Goal: Communication & Community: Answer question/provide support

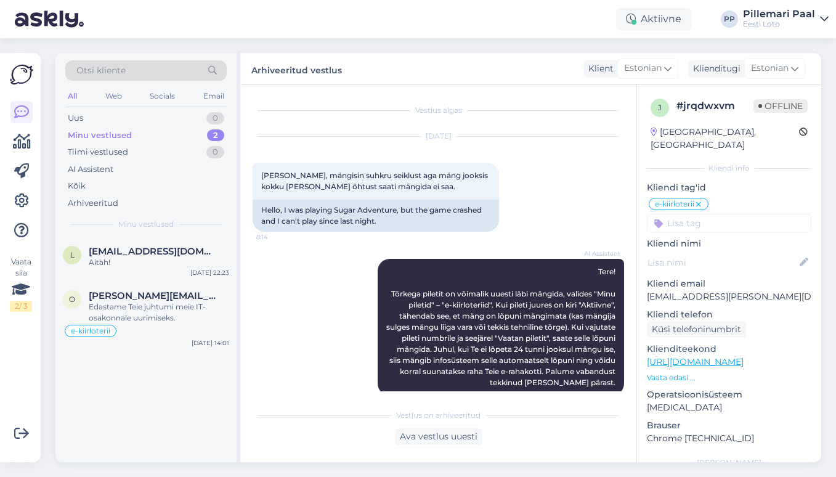
scroll to position [1892, 0]
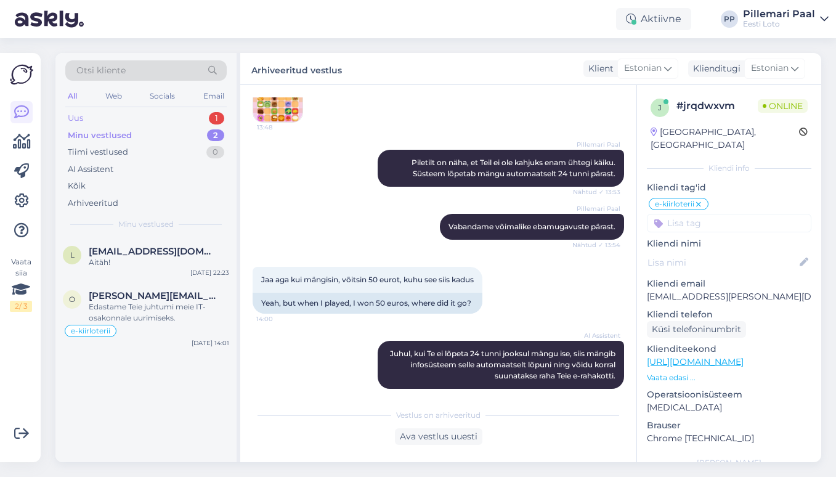
click at [135, 115] on div "Uus 1" at bounding box center [145, 118] width 161 height 17
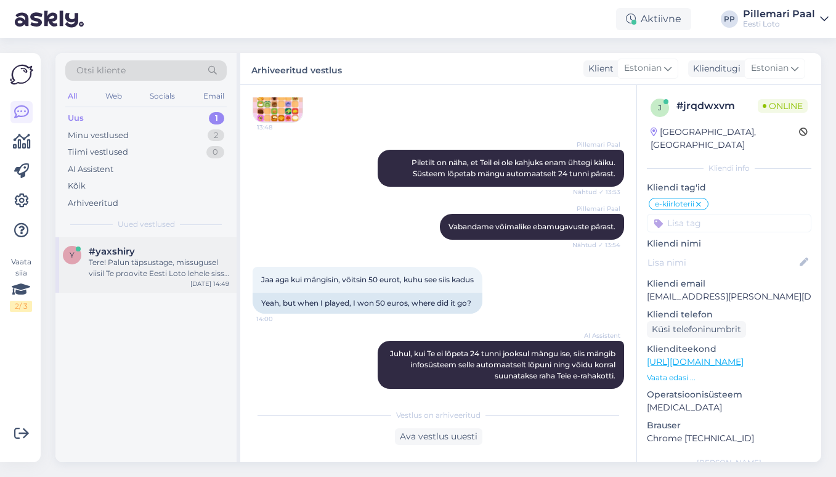
click at [117, 279] on div "Tere! Palun täpsustage, missugusel viisil Te proovite Eesti Loto lehele sisse l…" at bounding box center [159, 268] width 141 height 22
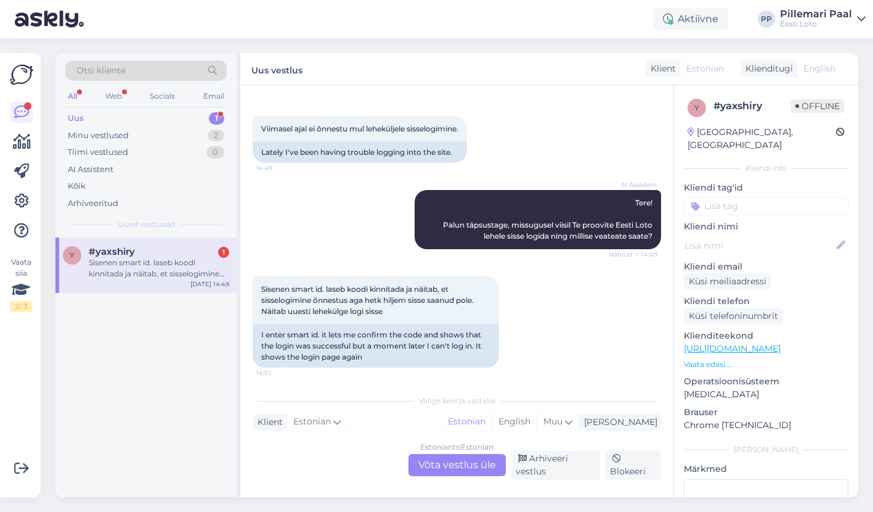
scroll to position [51, 0]
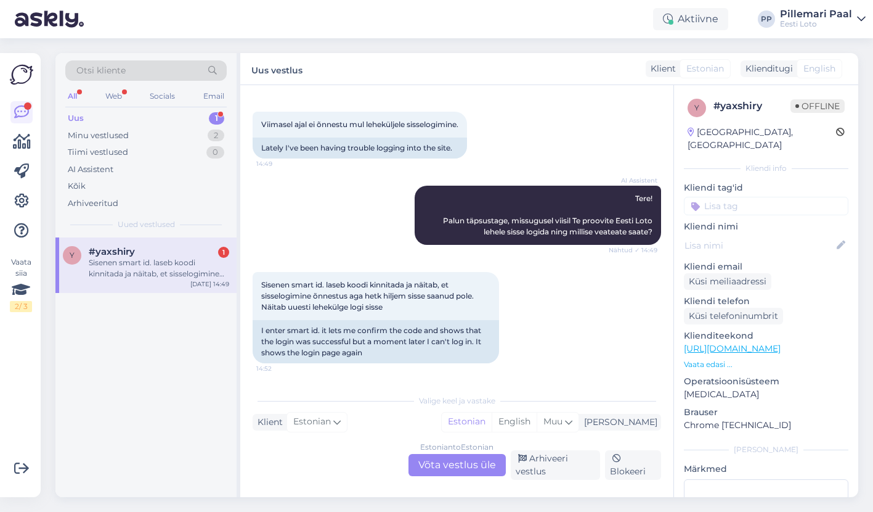
click at [444, 465] on div "Estonian to Estonian Võta vestlus üle" at bounding box center [457, 465] width 97 height 22
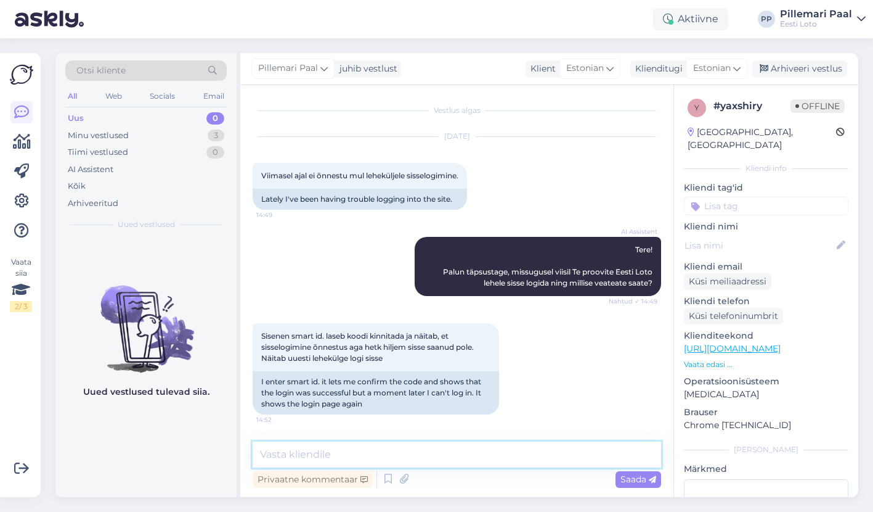
click at [393, 445] on textarea at bounding box center [457, 454] width 409 height 26
paste textarea "Kahjuks võib tõepoolest hetkel esineda tõrkeid Smart-ID-ga sisselogimisel. Soov…"
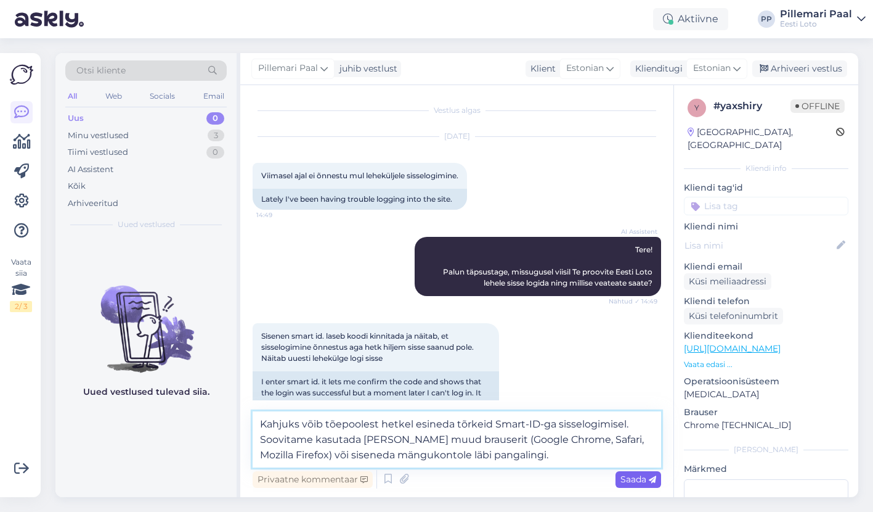
type textarea "Kahjuks võib tõepoolest hetkel esineda tõrkeid Smart-ID-ga sisselogimisel. Soov…"
click at [640, 476] on span "Saada" at bounding box center [639, 478] width 36 height 11
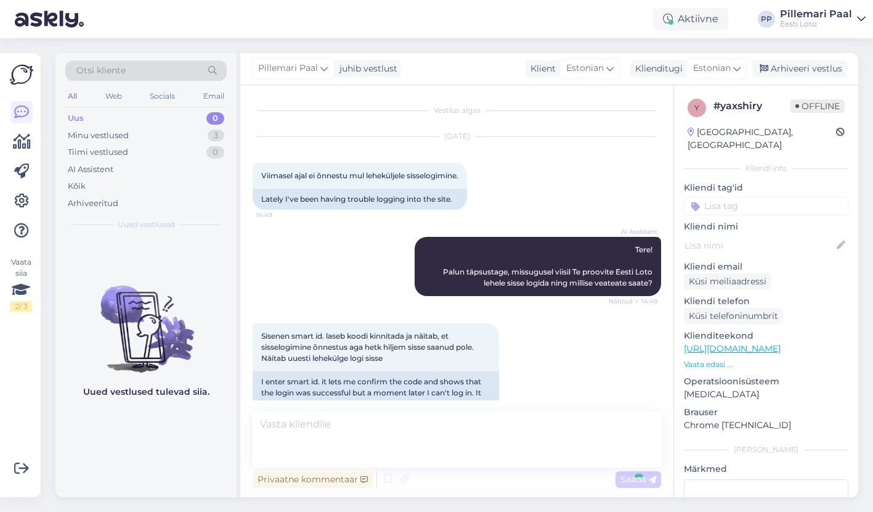
scroll to position [84, 0]
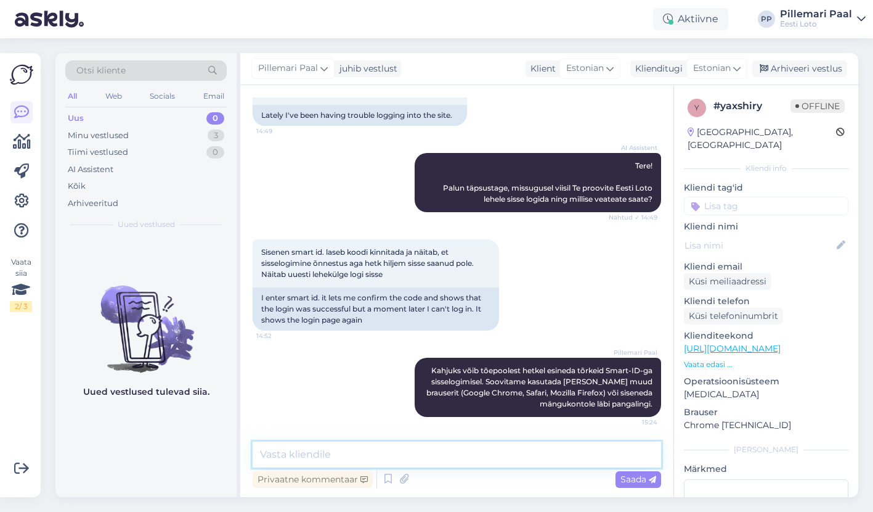
click at [399, 457] on textarea at bounding box center [457, 454] width 409 height 26
paste textarea "Palume vabandust tekkinud tõrke pärast."
type textarea "Palume vabandust tekkinud tõrke pärast."
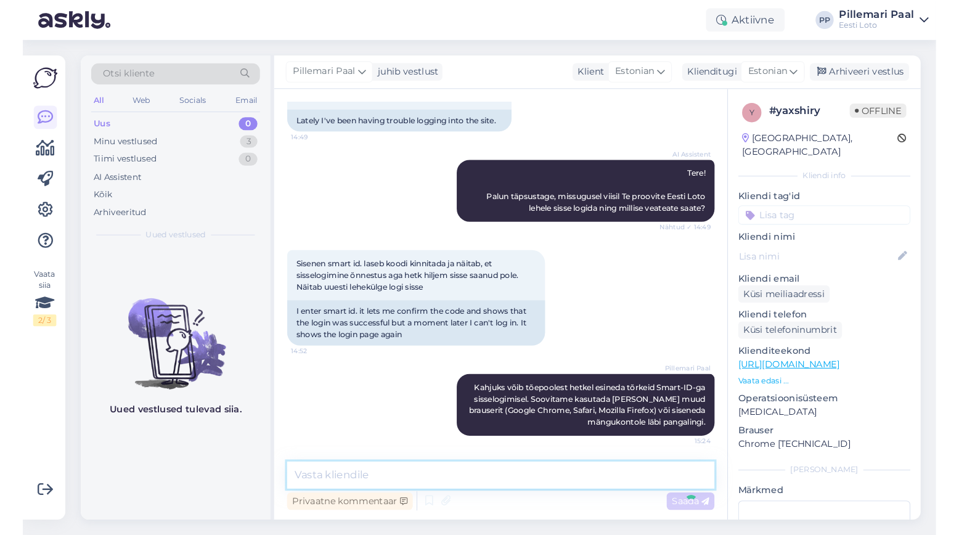
scroll to position [137, 0]
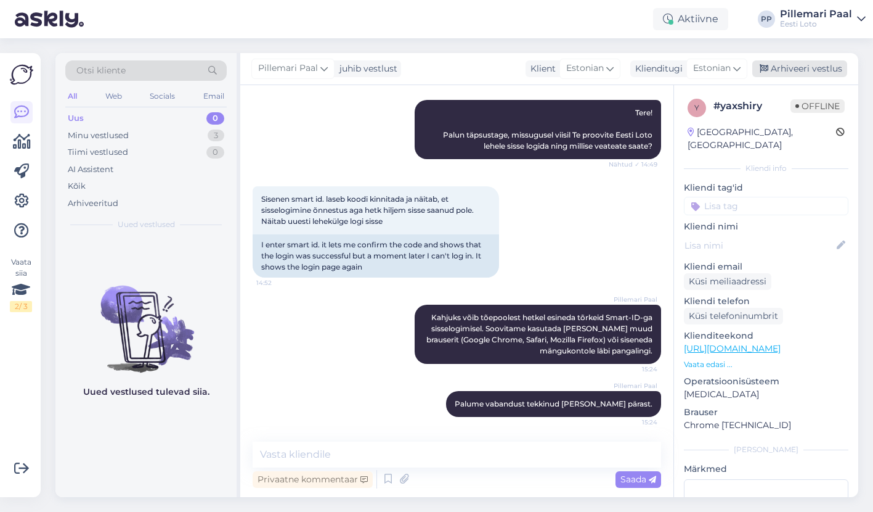
click at [816, 62] on div "Arhiveeri vestlus" at bounding box center [800, 68] width 95 height 17
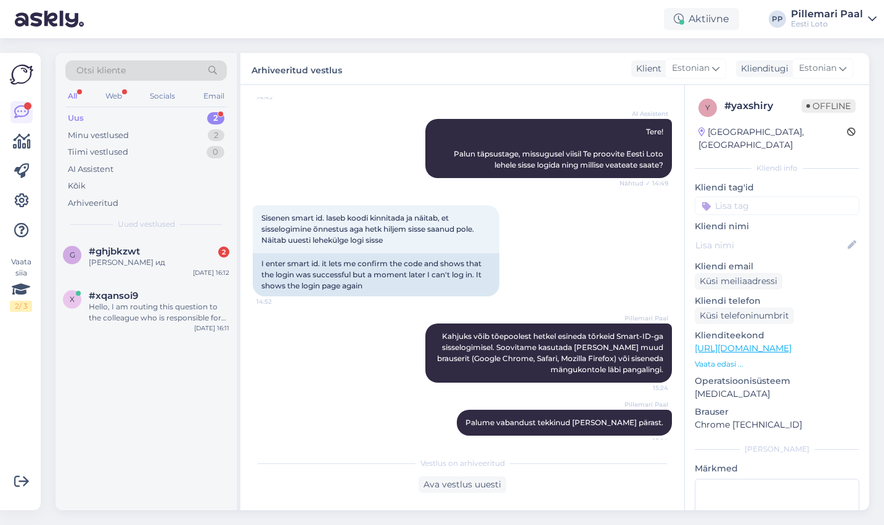
scroll to position [128, 0]
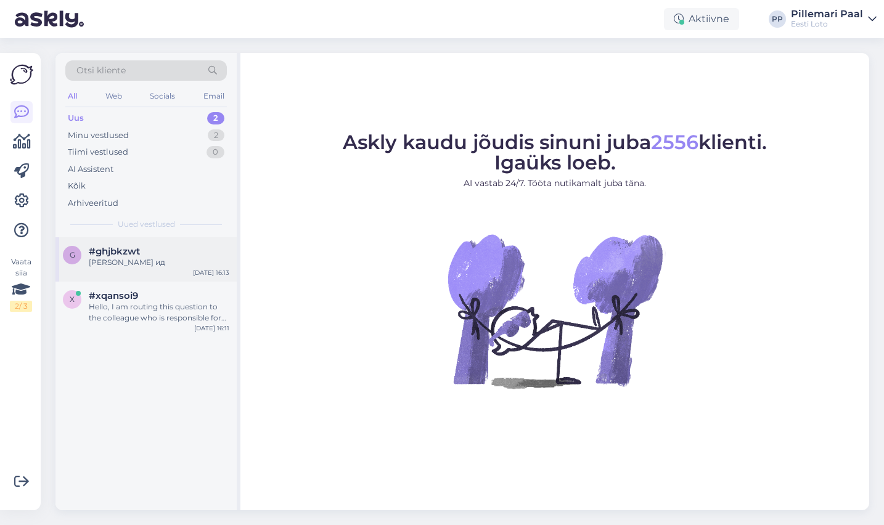
click at [160, 247] on div "#ghjbkzwt" at bounding box center [159, 251] width 141 height 11
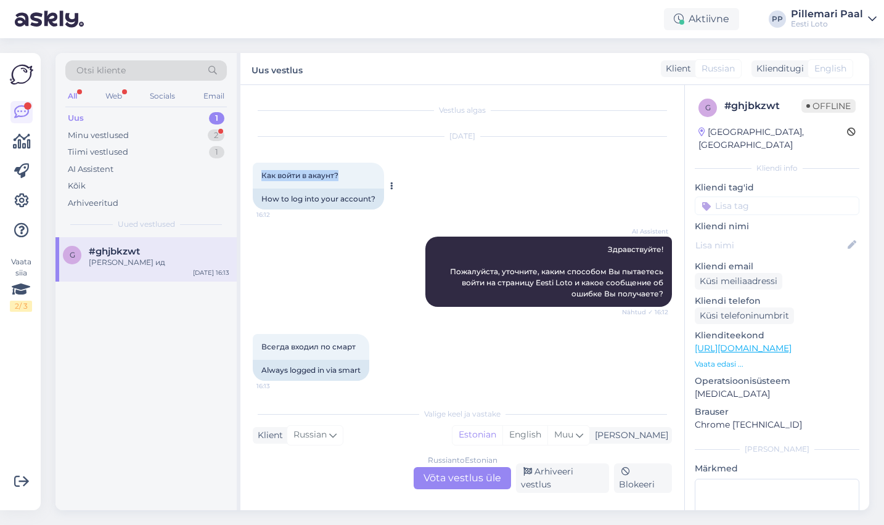
drag, startPoint x: 345, startPoint y: 177, endPoint x: 263, endPoint y: 177, distance: 82.6
click at [263, 177] on div "Как войти в акаунт? 16:12" at bounding box center [318, 176] width 131 height 26
copy span "Как войти в акаунт?"
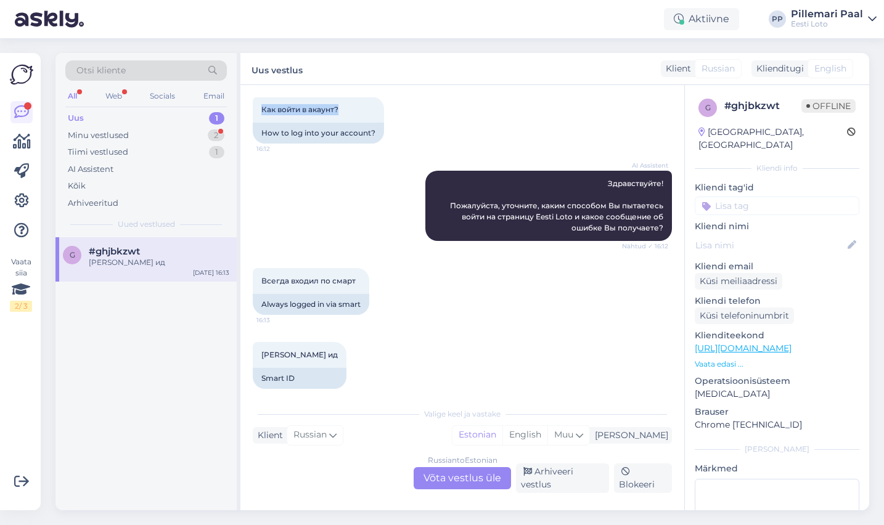
scroll to position [78, 0]
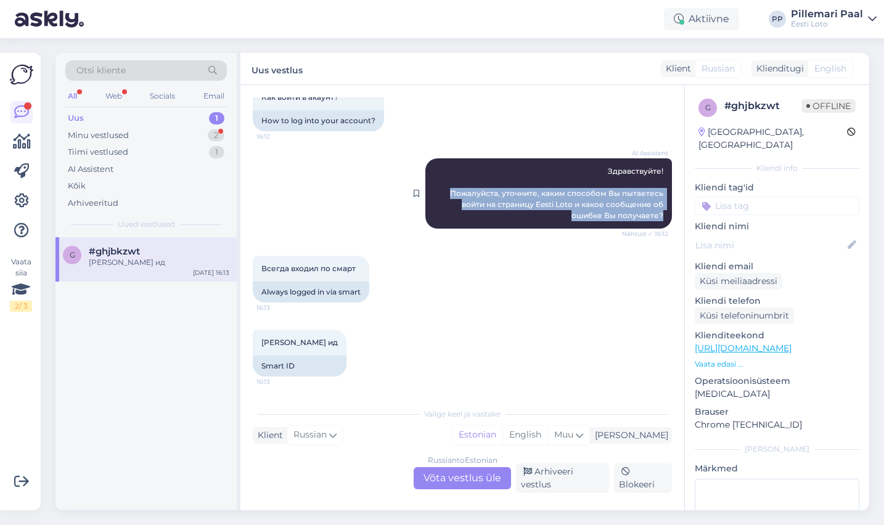
drag, startPoint x: 664, startPoint y: 217, endPoint x: 451, endPoint y: 190, distance: 215.6
click at [451, 190] on div "AI Assistent Здравствуйте! Пожалуйста, уточните, каким способом Вы пытаетесь во…" at bounding box center [548, 193] width 247 height 70
copy span "Пожалуйста, уточните, каким способом Вы пытаетесь войти на страницу Eesti Loto …"
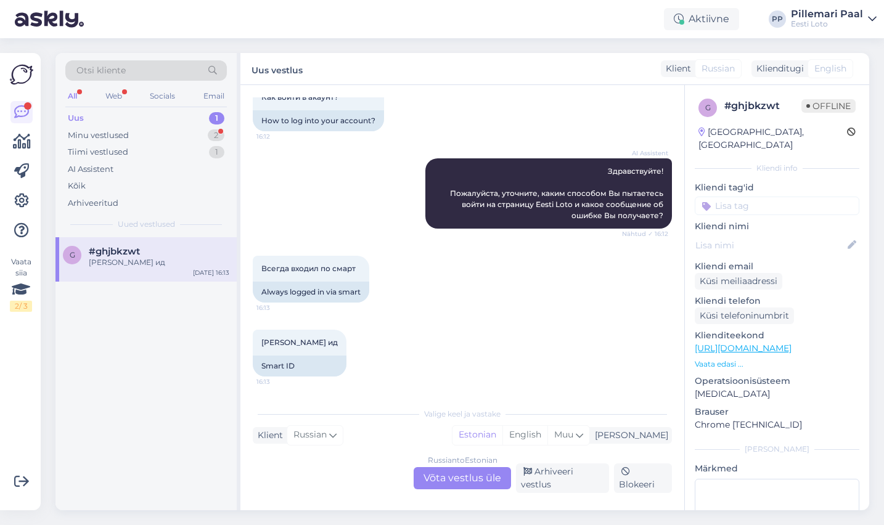
click at [447, 486] on div "Russian to Estonian Võta vestlus üle" at bounding box center [462, 478] width 97 height 22
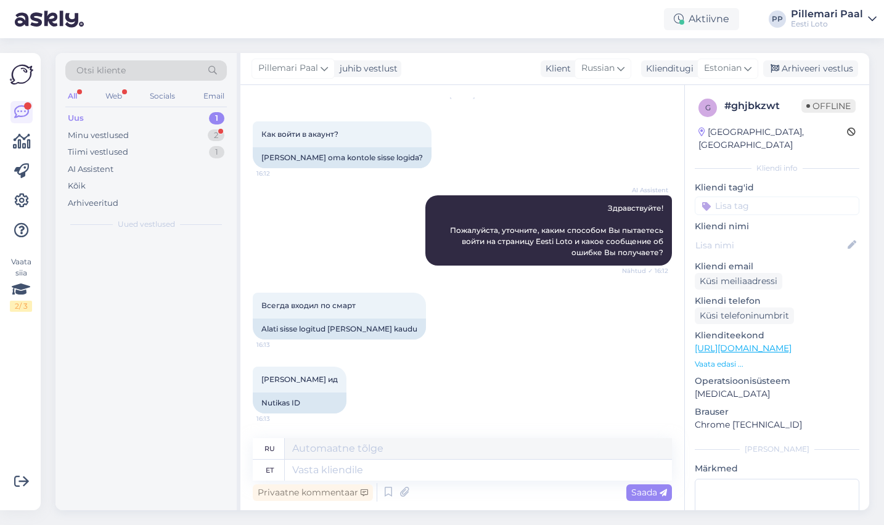
scroll to position [41, 0]
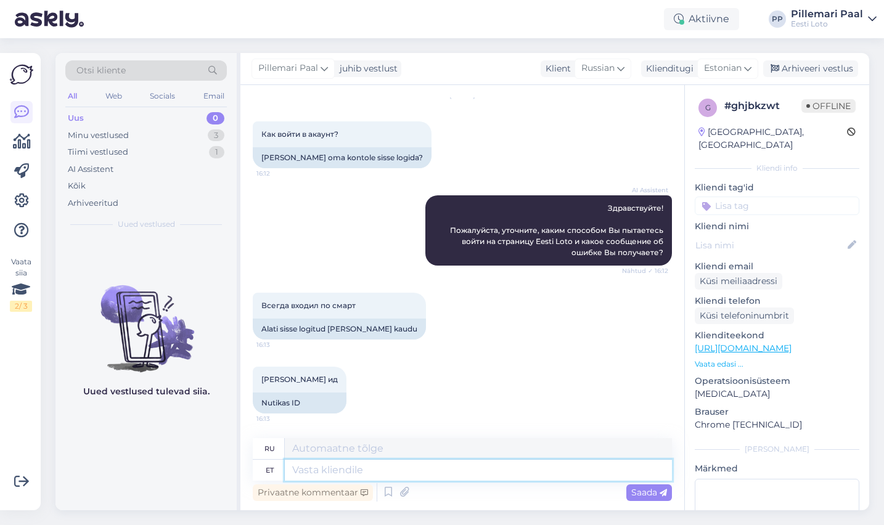
click at [412, 474] on textarea at bounding box center [478, 470] width 387 height 21
type textarea "Palun"
type textarea "Пожалуйста"
type textarea "Palun täpsustage"
type textarea "Пожалуйста, уточните"
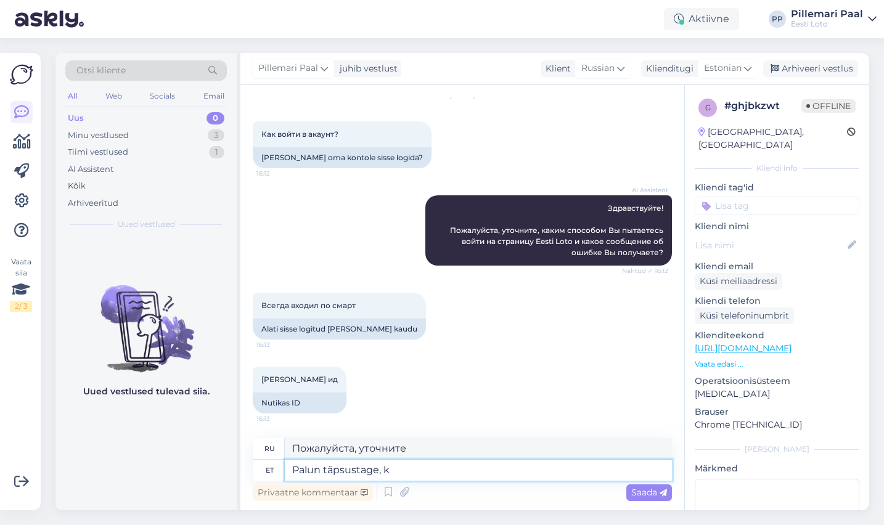
type textarea "Palun täpsustage, ka"
type textarea "Пожалуйста, уточните,"
type textarea "Palun täpsustage, kas T"
type textarea "Пожалуйста, укажите,"
type textarea "Palun täpsustage, kas Teile ei"
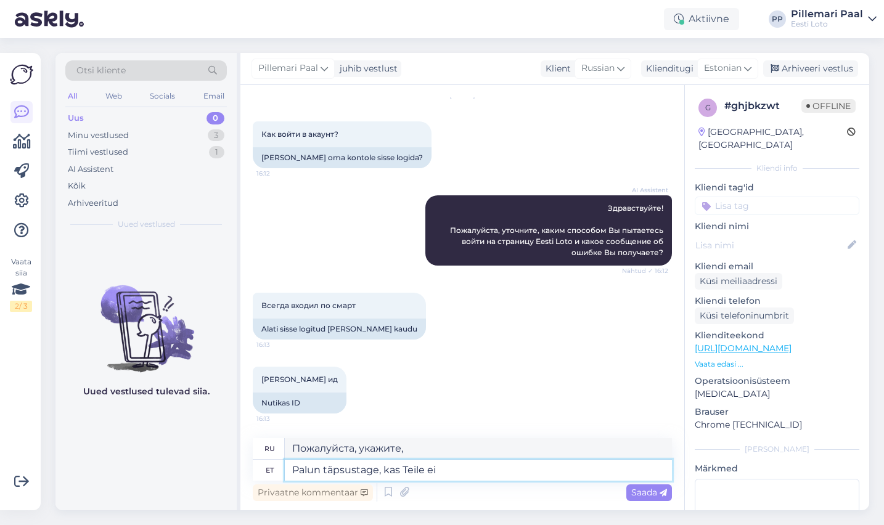
type textarea "Пожалуйста, укажите, есть ли у вас"
type textarea "Palun täpsustage, kas Teile ei õ"
type textarea "Пожалуйста, уточните, если вы не"
type textarea "Palun täpsustage, kas Teile ei õnnestu"
type textarea "Если вы не можете этого сделать, пожалуйста, укажите это."
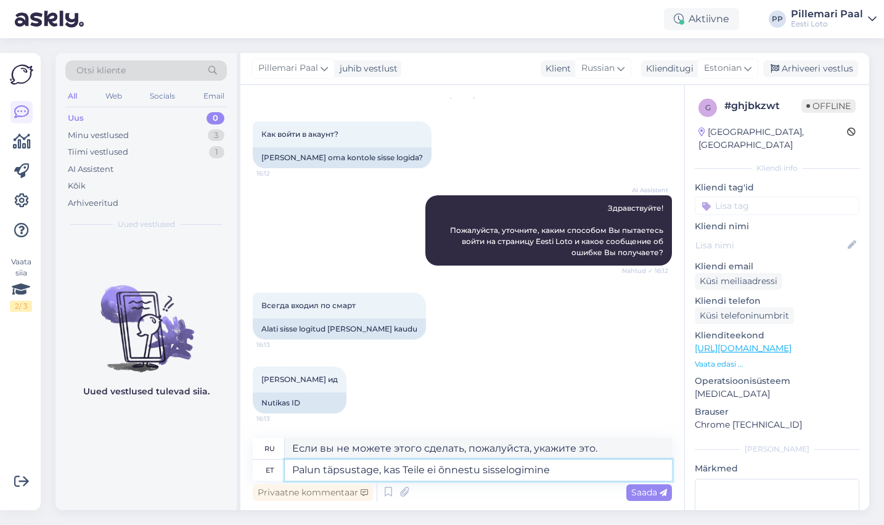
type textarea "Palun täpsustage, kas Teile ei õnnestu sisselogimine"
type textarea "Пожалуйста, уточните, если вы не можете войти в систему."
type textarea "Palun täpsustage, kas Teile ei õnnestu sisselogimine Smart-Id-"
type textarea "Пожалуйста, уточните, если вы не можете войти в Smart-Id."
type textarea "Palun täpsustage, kas Teile ei õnnestu sisselogimine Smart-I"
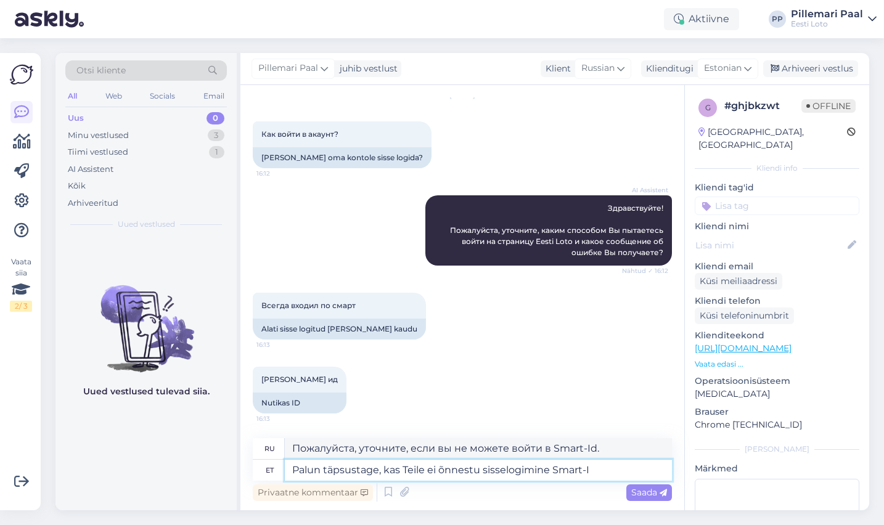
type textarea "Пожалуйста, уточните, не можете ли вы войти в Smart-"
type textarea "Palun täpsustage, kas Teile ei õnnestu sisselogimine Smart-ID-ga?"
type textarea "Уточните, пожалуйста, не можете ли вы войти в систему с помощью Smart-ID?"
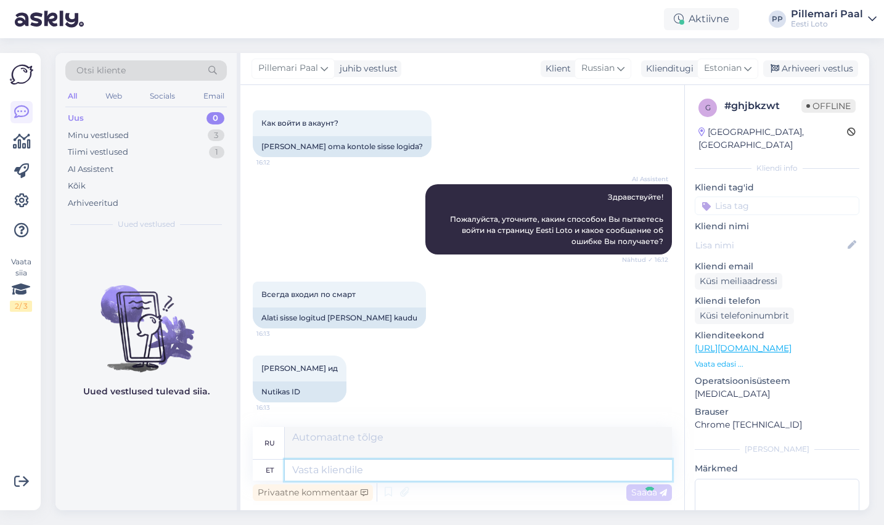
scroll to position [137, 0]
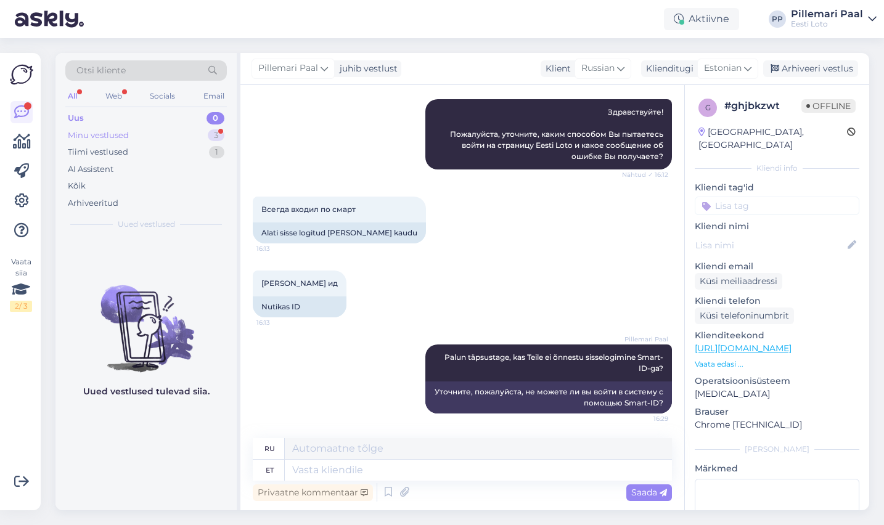
click at [160, 130] on div "Minu vestlused 3" at bounding box center [145, 135] width 161 height 17
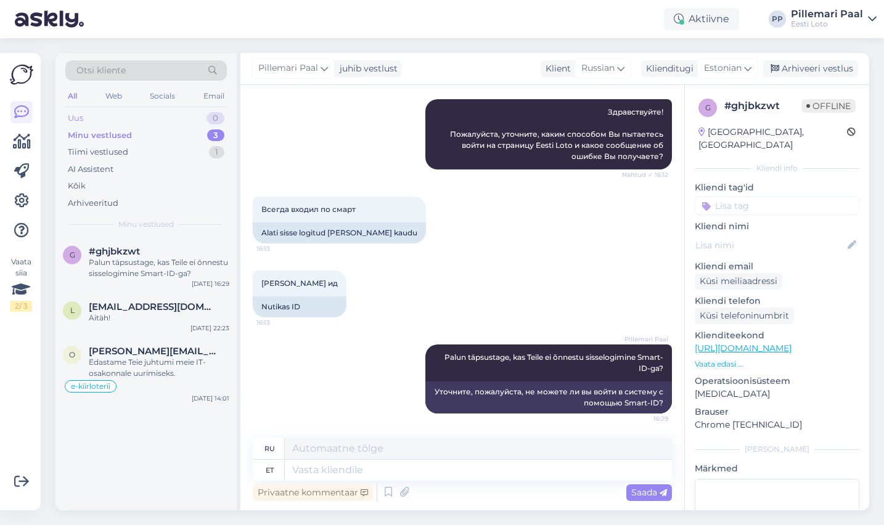
click at [99, 117] on div "Uus 0" at bounding box center [145, 118] width 161 height 17
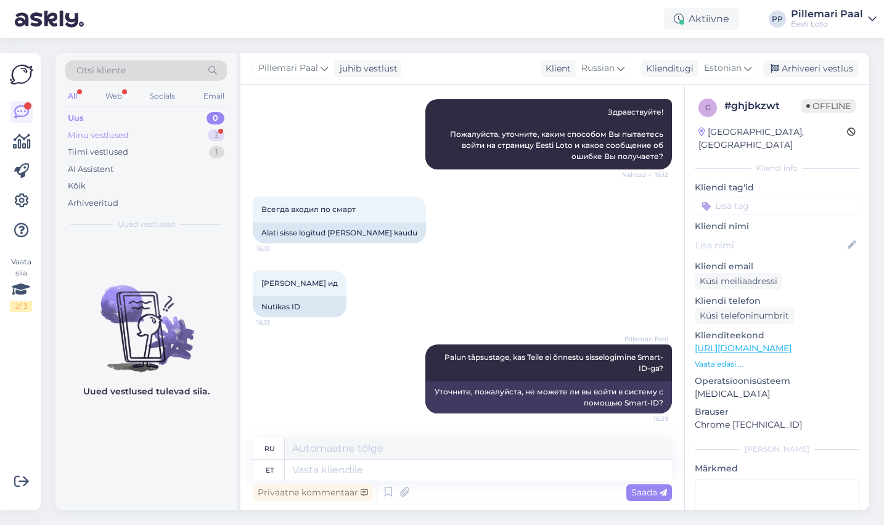
click at [129, 131] on div "Minu vestlused 3" at bounding box center [145, 135] width 161 height 17
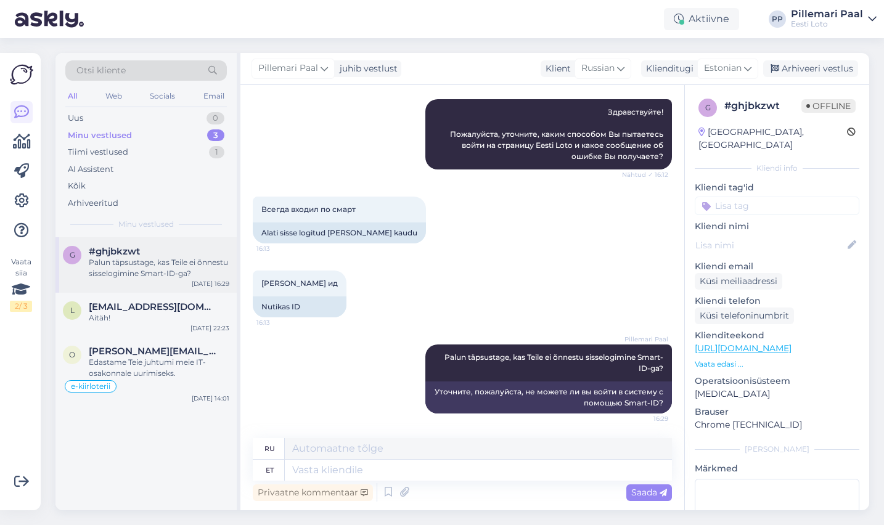
click at [146, 274] on div "Palun täpsustage, kas Teile ei õnnestu sisselogimine Smart-ID-ga?" at bounding box center [159, 268] width 141 height 22
click at [804, 72] on div "Arhiveeri vestlus" at bounding box center [810, 68] width 95 height 17
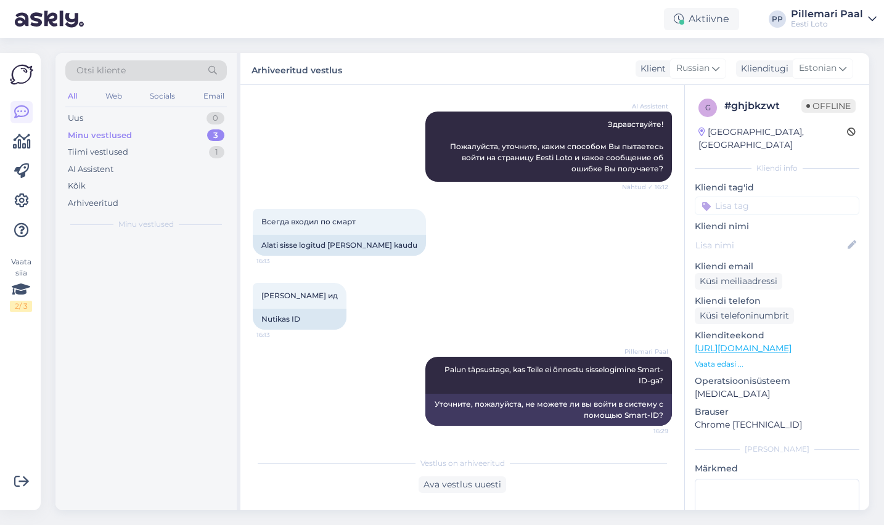
scroll to position [125, 0]
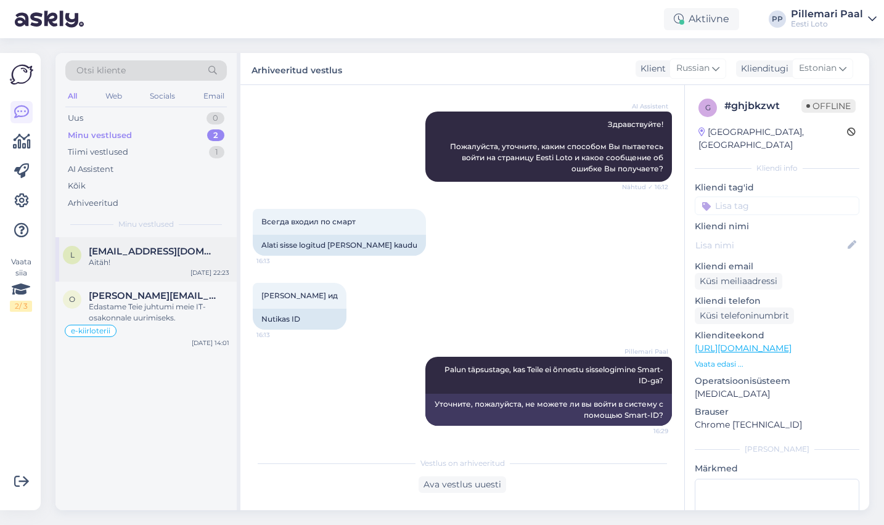
click at [119, 264] on div "Aitäh!" at bounding box center [159, 262] width 141 height 11
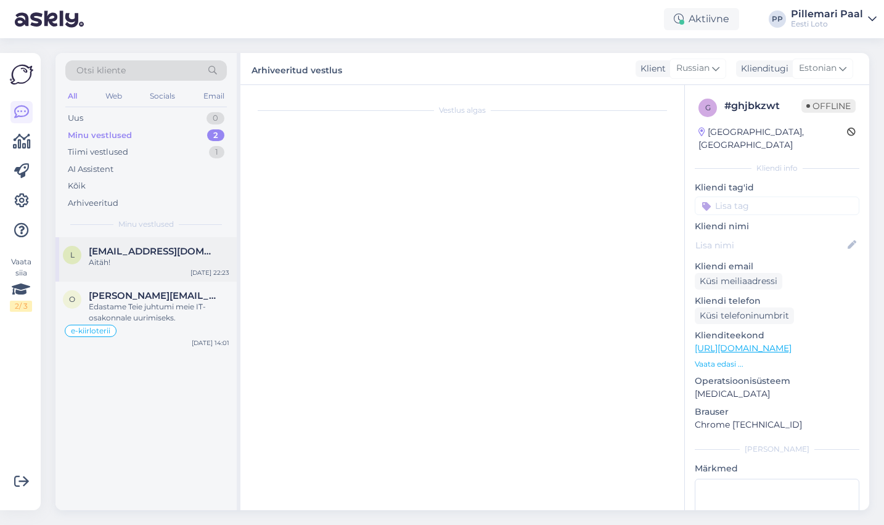
scroll to position [1976, 0]
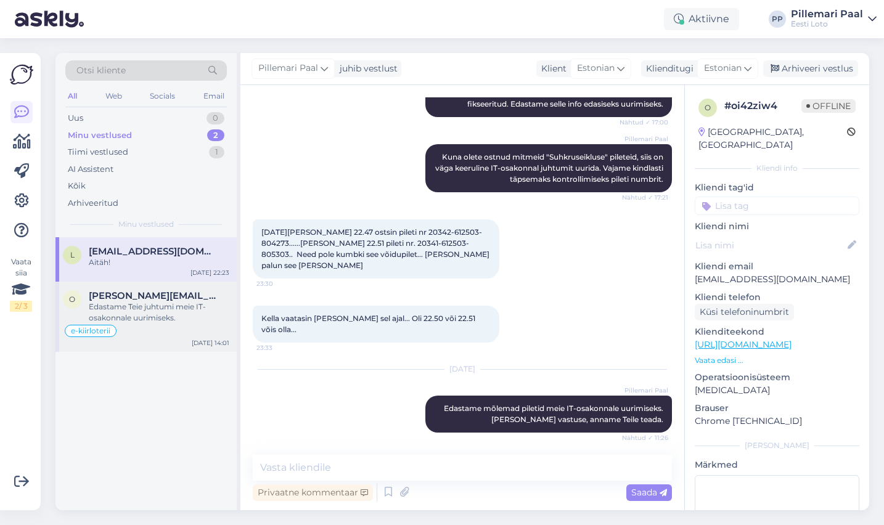
click at [138, 314] on div "Edastame Teie juhtumi meie IT-osakonnale uurimiseks." at bounding box center [159, 312] width 141 height 22
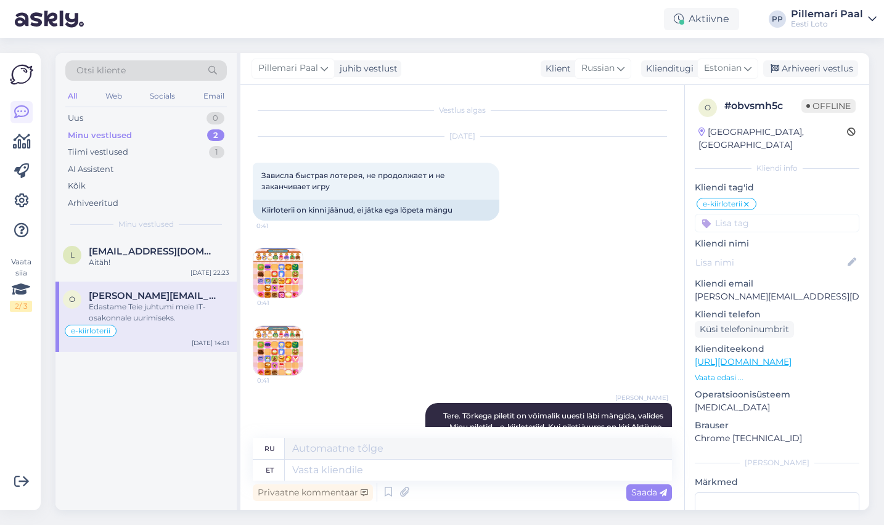
scroll to position [778, 0]
